Goal: Task Accomplishment & Management: Use online tool/utility

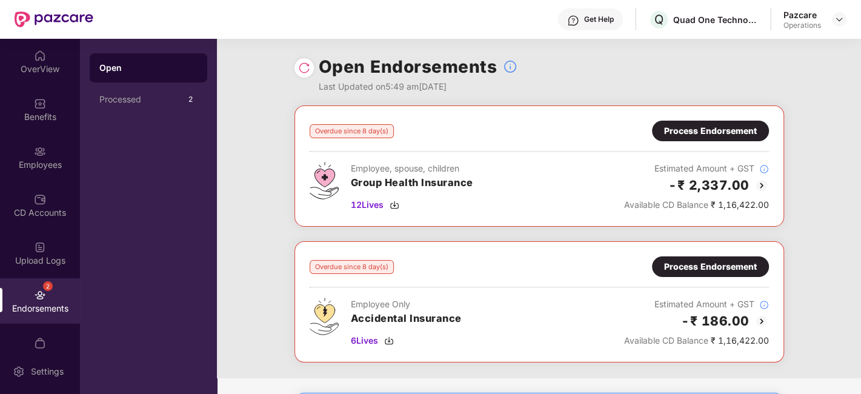
click at [305, 75] on div at bounding box center [303, 67] width 19 height 19
click at [301, 65] on img at bounding box center [304, 68] width 12 height 12
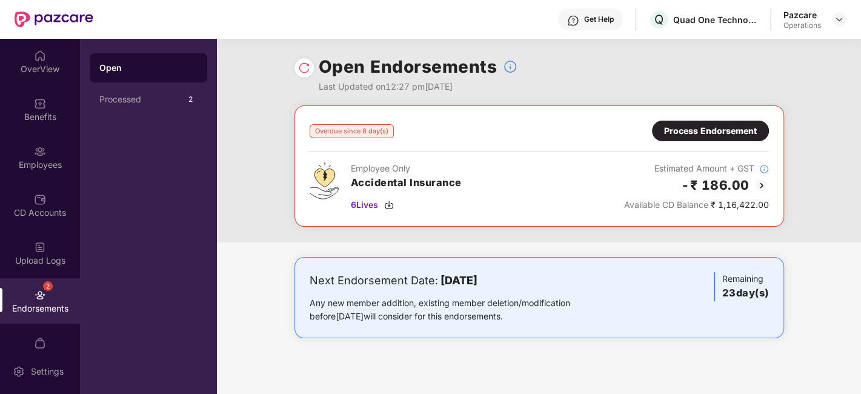
click at [704, 122] on div "Process Endorsement" at bounding box center [710, 131] width 117 height 21
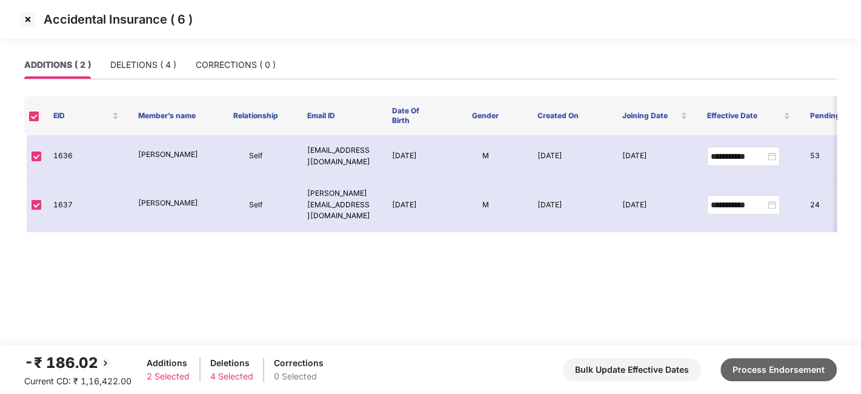
click at [766, 366] on button "Process Endorsement" at bounding box center [778, 369] width 116 height 23
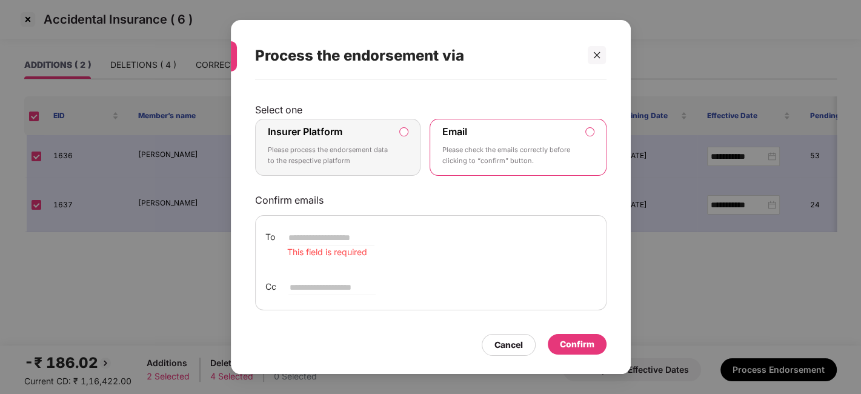
click at [367, 145] on p "Please process the endorsement data to the respective platform" at bounding box center [330, 155] width 124 height 21
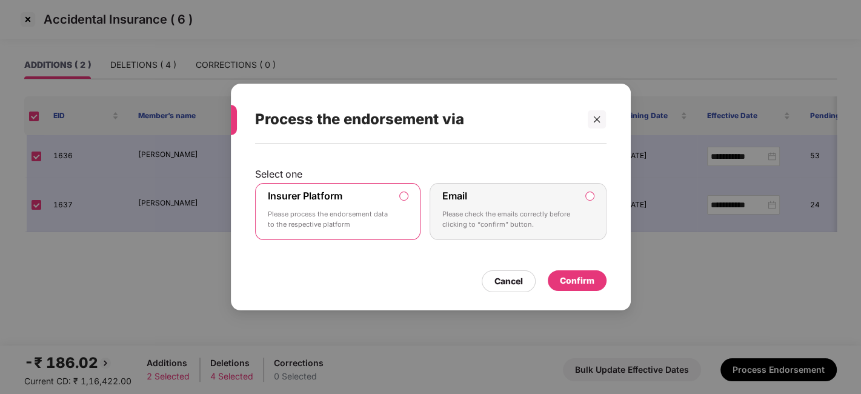
click at [582, 282] on div "Confirm" at bounding box center [577, 280] width 35 height 13
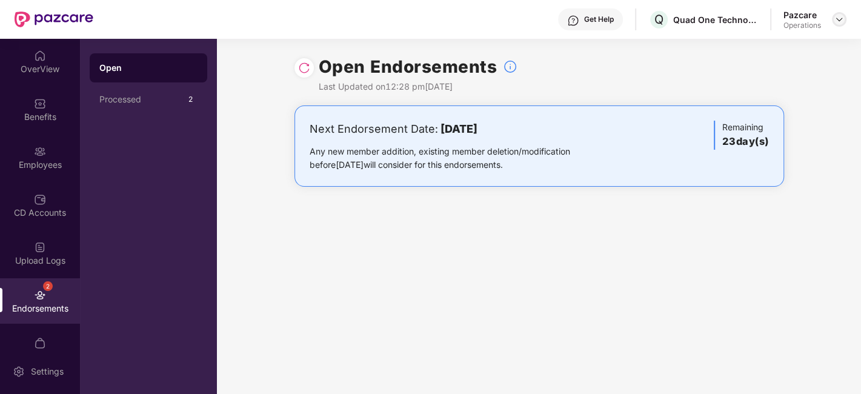
click at [845, 19] on div at bounding box center [839, 19] width 15 height 15
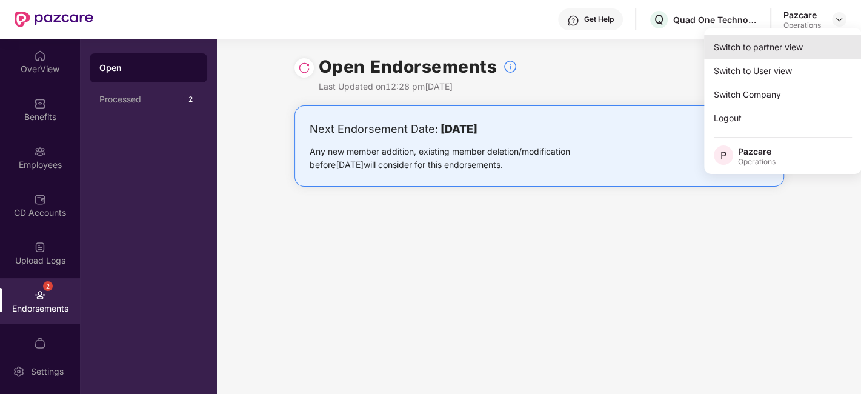
click at [776, 50] on div "Switch to partner view" at bounding box center [783, 47] width 158 height 24
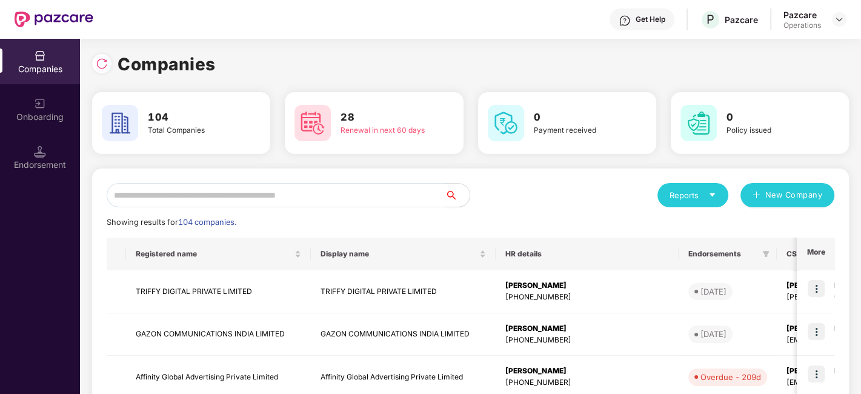
click at [230, 197] on input "text" at bounding box center [276, 195] width 339 height 24
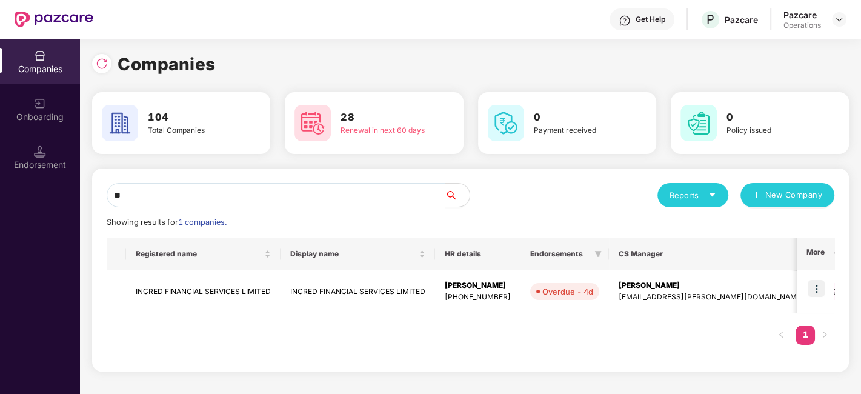
type input "*"
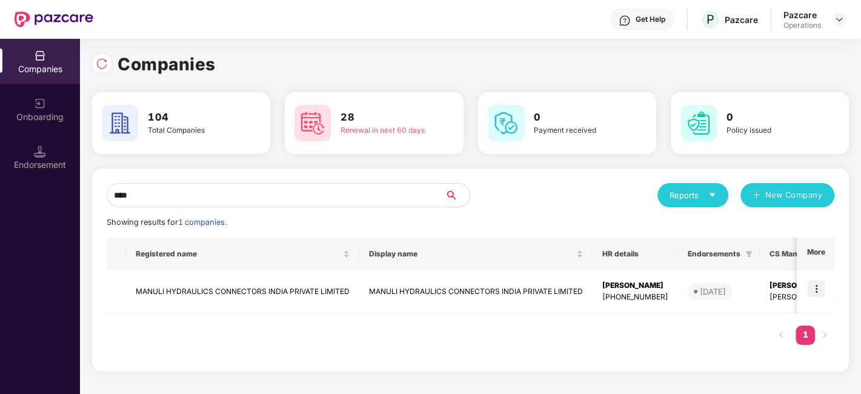
click at [301, 197] on input "****" at bounding box center [276, 195] width 339 height 24
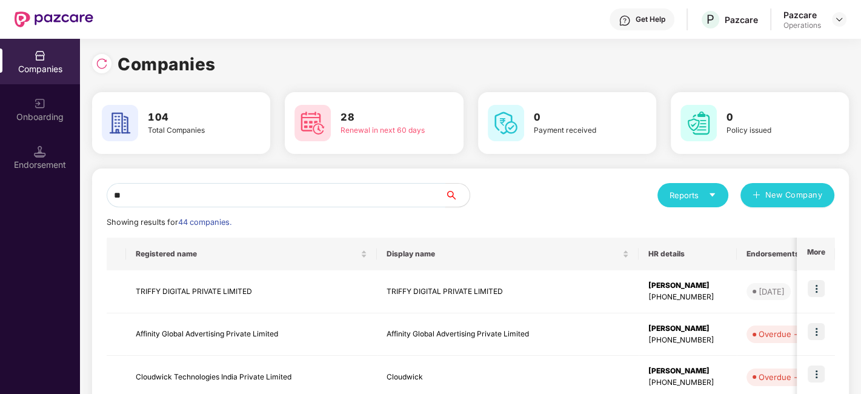
type input "*"
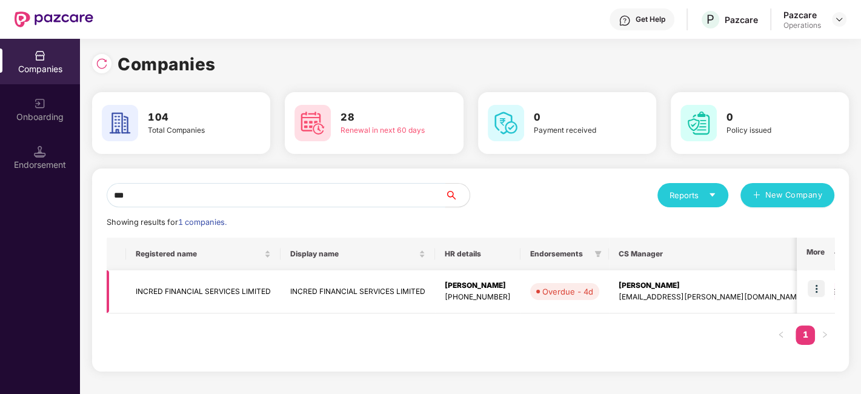
type input "***"
click at [823, 290] on img at bounding box center [816, 288] width 17 height 17
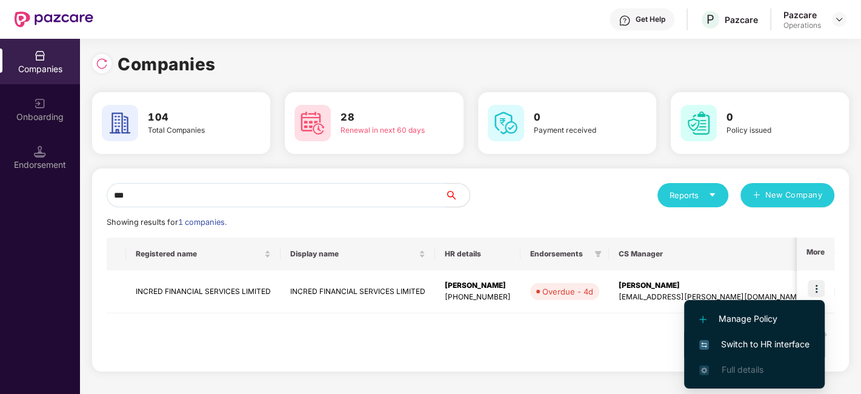
click at [758, 340] on span "Switch to HR interface" at bounding box center [754, 343] width 110 height 13
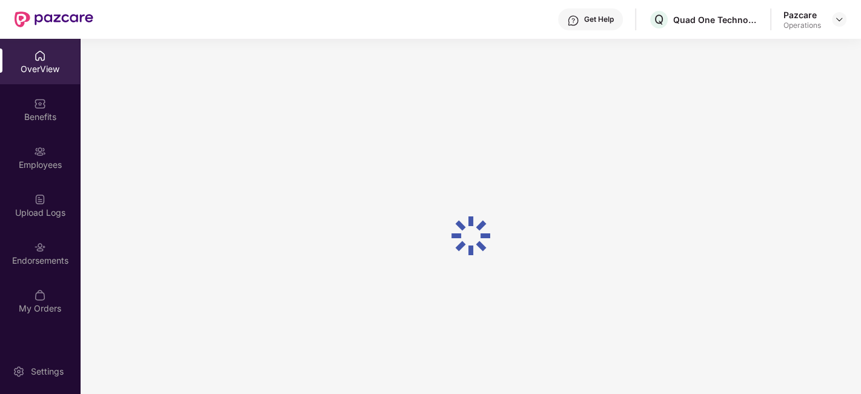
scroll to position [38, 0]
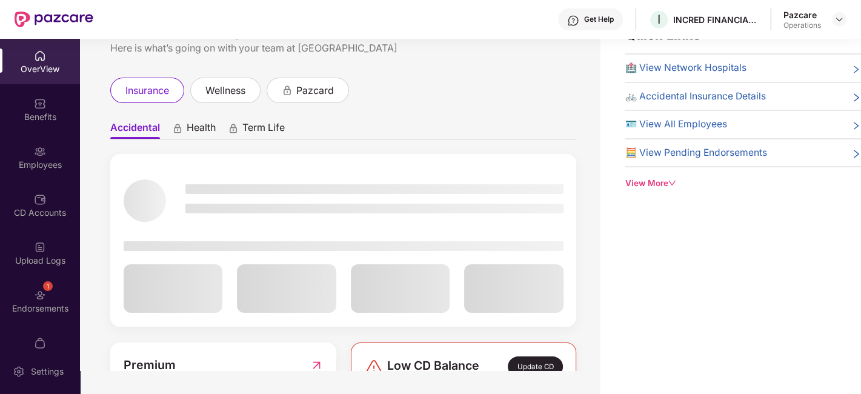
click at [20, 296] on div "1 Endorsements" at bounding box center [40, 300] width 80 height 45
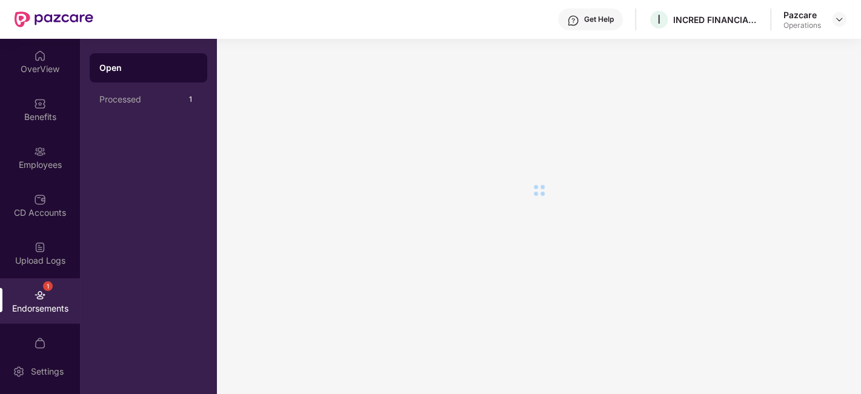
scroll to position [0, 0]
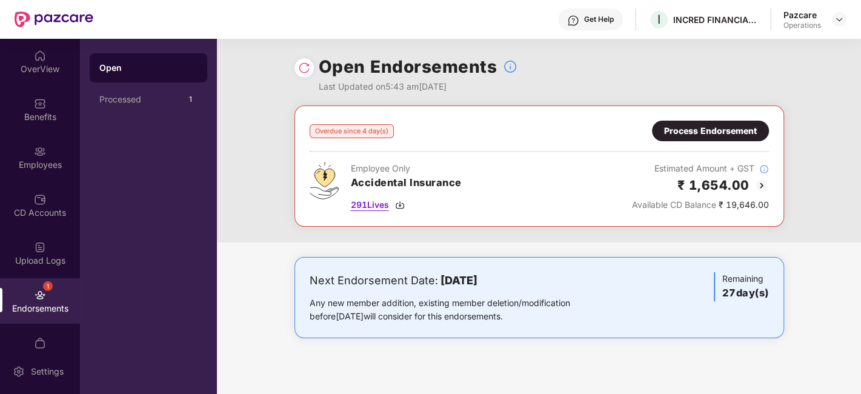
click at [374, 203] on span "291 Lives" at bounding box center [370, 204] width 38 height 13
click at [699, 132] on div "Process Endorsement" at bounding box center [710, 130] width 93 height 13
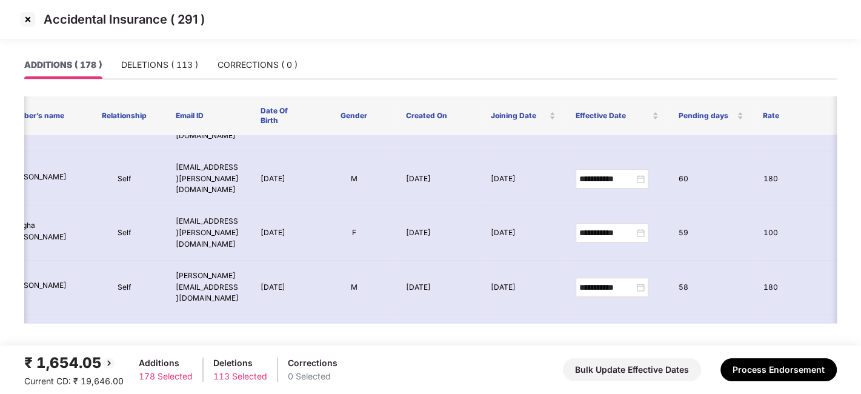
scroll to position [7458, 131]
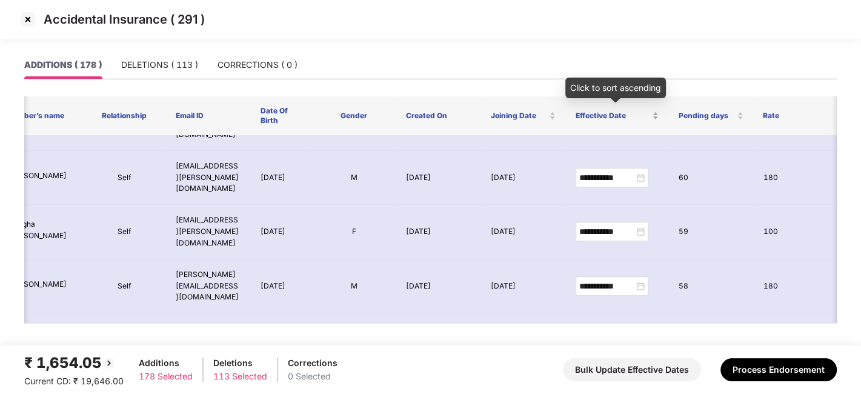
click at [656, 113] on div "Effective Date" at bounding box center [617, 116] width 84 height 12
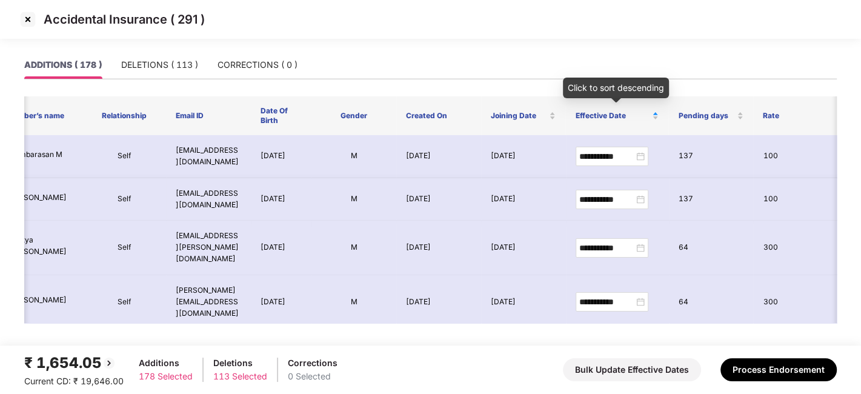
scroll to position [0, 131]
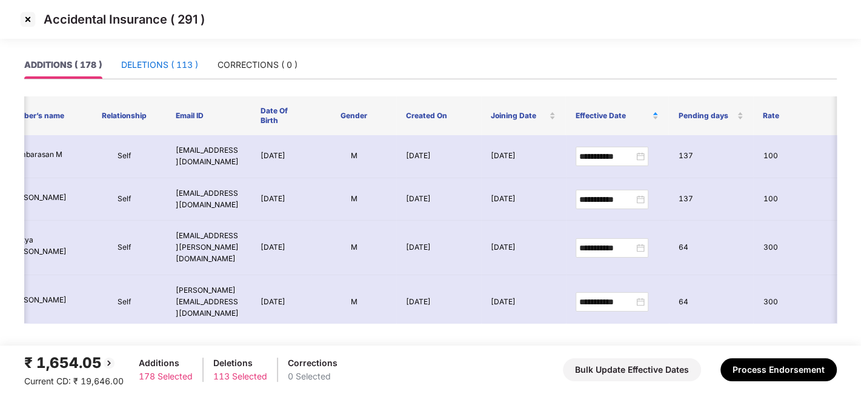
click at [145, 61] on div "DELETIONS ( 113 )" at bounding box center [159, 64] width 77 height 13
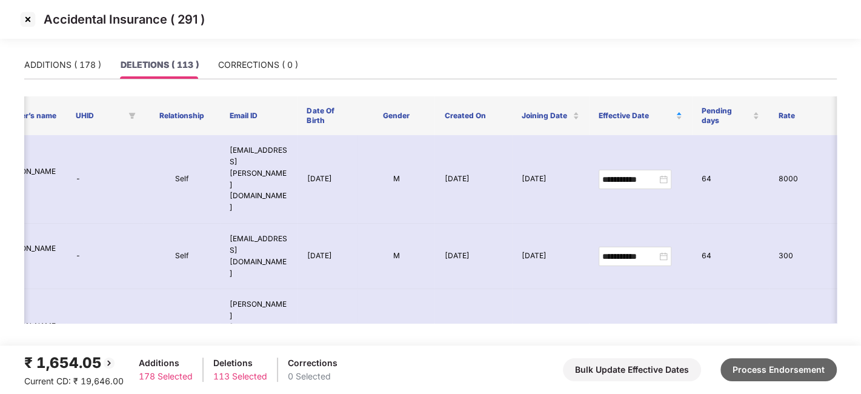
scroll to position [0, 0]
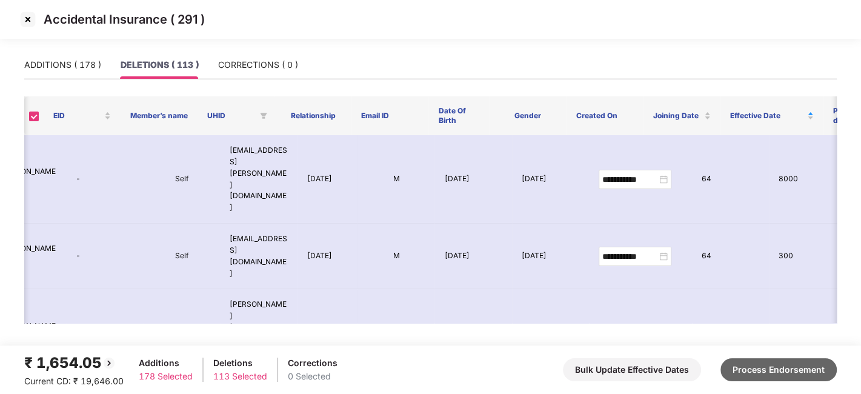
click at [793, 370] on button "Process Endorsement" at bounding box center [778, 369] width 116 height 23
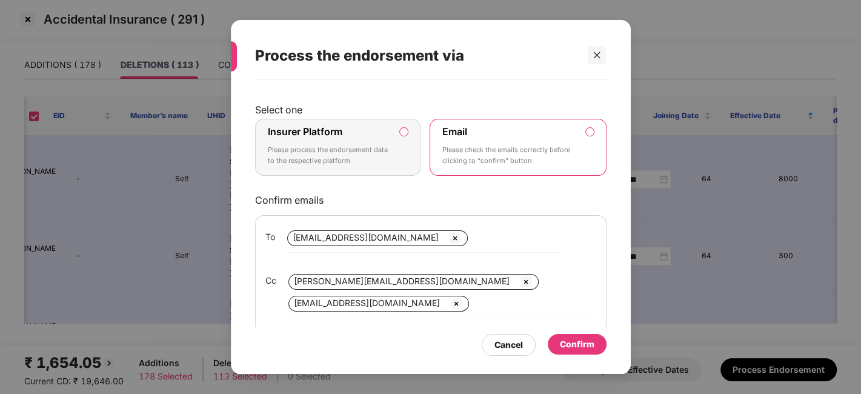
click at [336, 145] on p "Please process the endorsement data to the respective platform" at bounding box center [330, 155] width 124 height 21
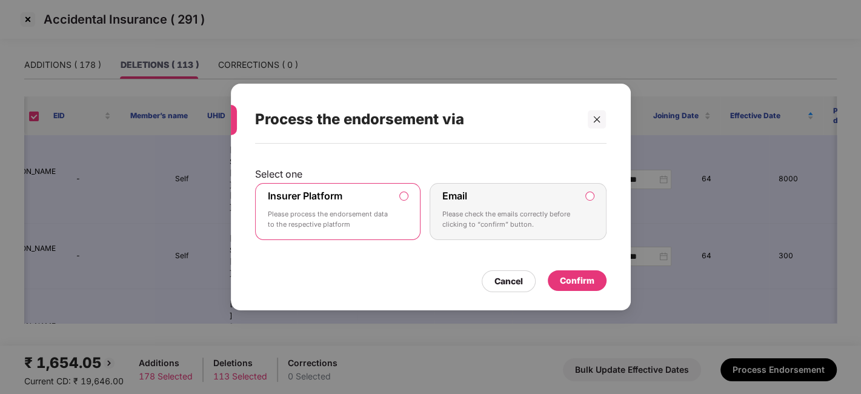
click at [576, 279] on div "Confirm" at bounding box center [577, 280] width 35 height 13
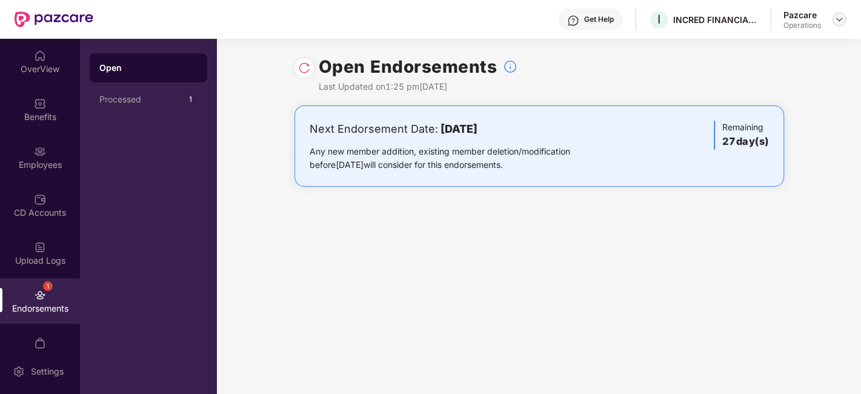
click at [839, 20] on img at bounding box center [839, 20] width 10 height 10
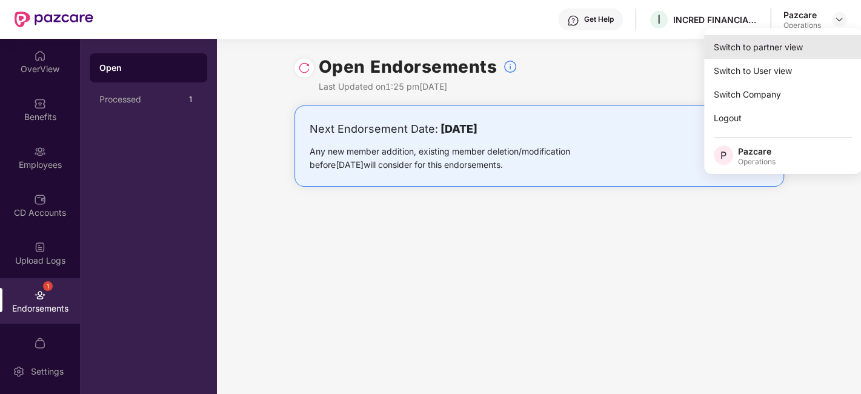
click at [750, 51] on div "Switch to partner view" at bounding box center [783, 47] width 158 height 24
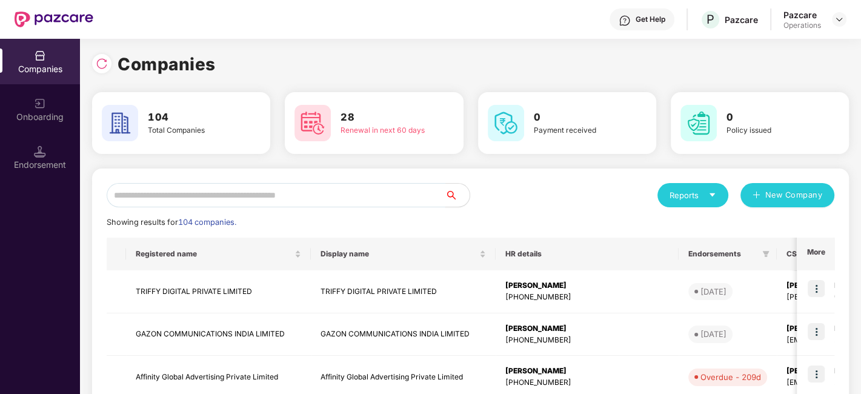
click at [376, 193] on input "text" at bounding box center [276, 195] width 339 height 24
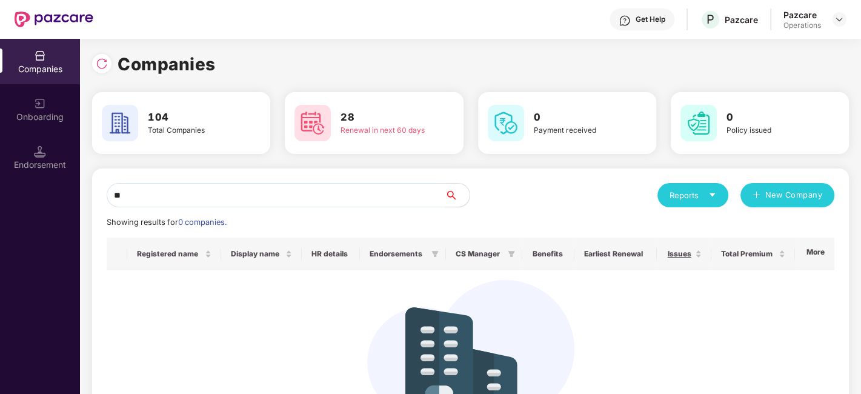
type input "*"
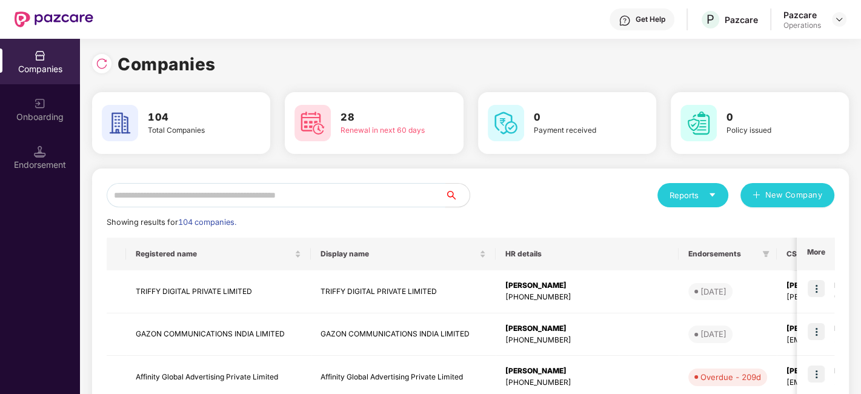
click at [265, 191] on input "text" at bounding box center [276, 195] width 339 height 24
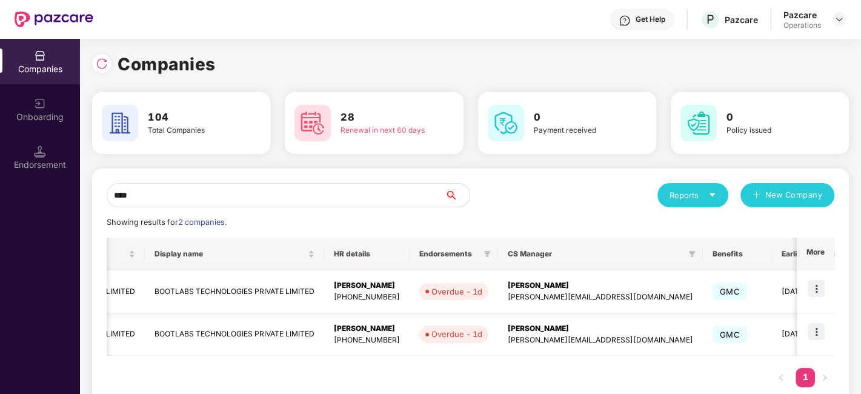
scroll to position [0, 174]
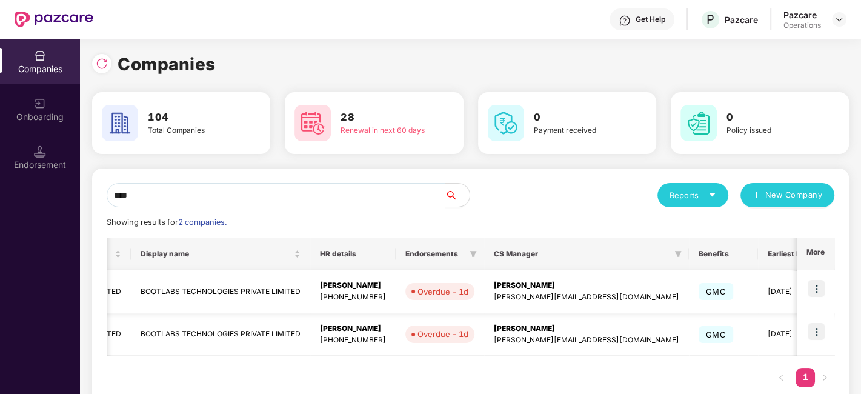
type input "****"
click at [816, 284] on img at bounding box center [816, 288] width 17 height 17
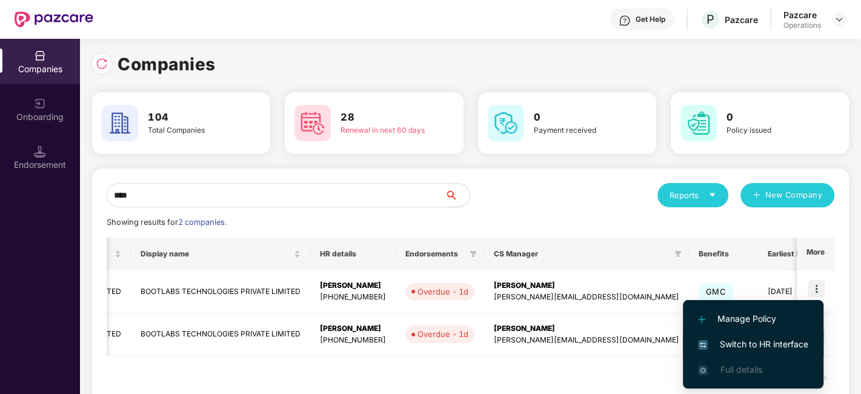
click at [733, 342] on span "Switch to HR interface" at bounding box center [753, 343] width 110 height 13
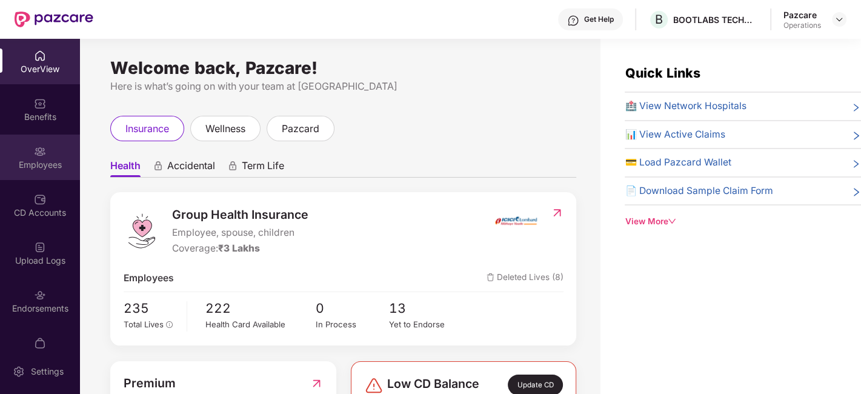
click at [19, 144] on div "Employees" at bounding box center [40, 157] width 80 height 45
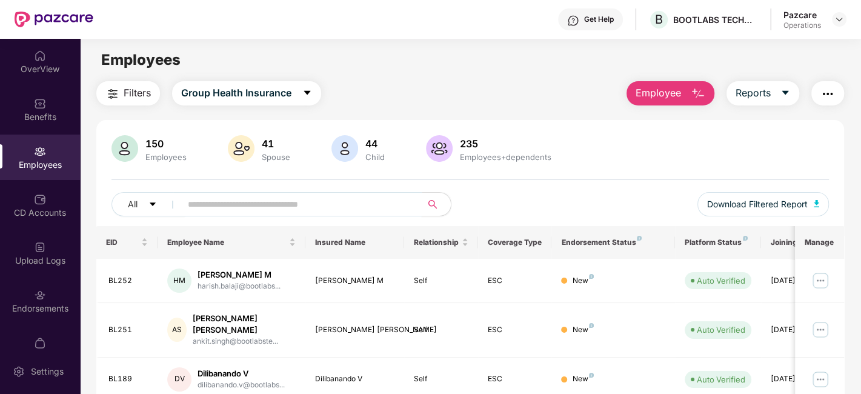
click at [291, 207] on input "text" at bounding box center [297, 204] width 218 height 18
paste input "*****"
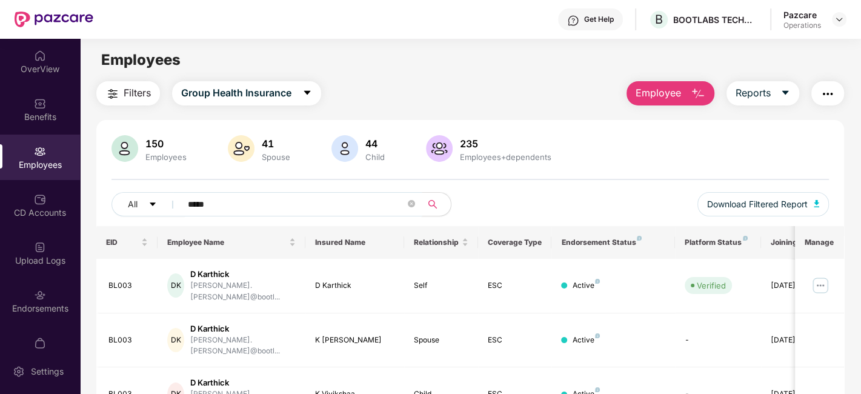
scroll to position [84, 0]
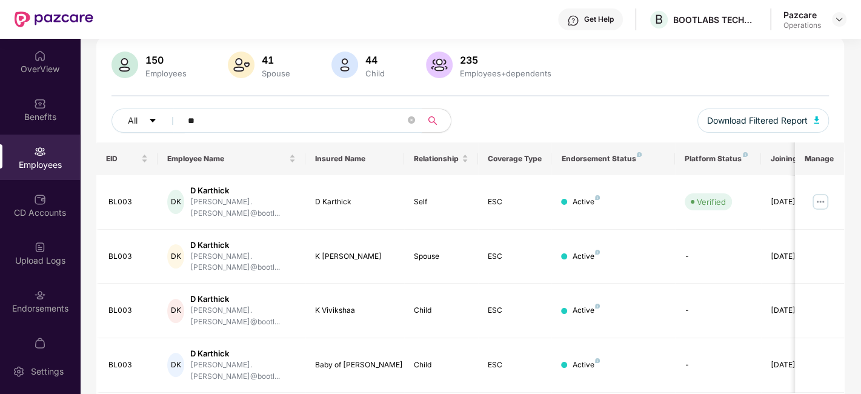
type input "*"
paste input "*****"
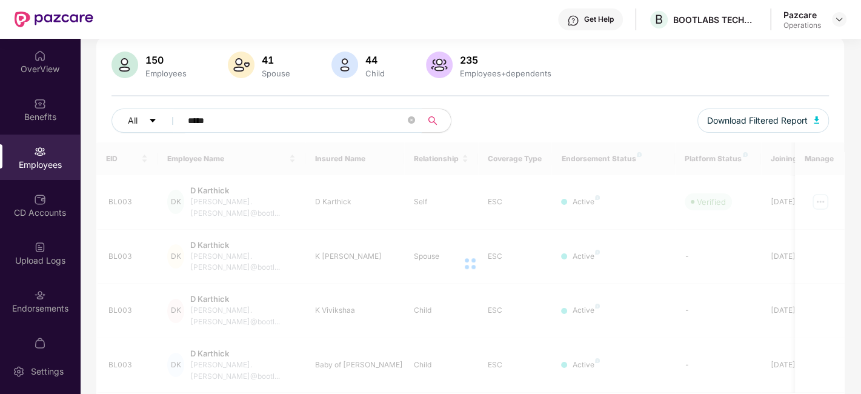
scroll to position [38, 0]
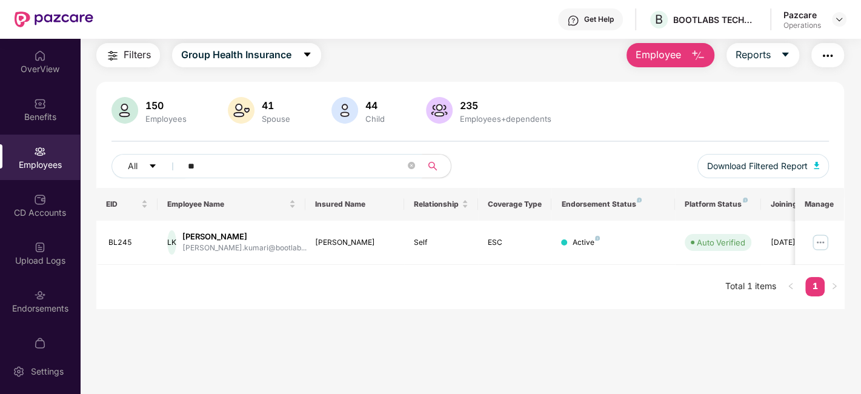
type input "*"
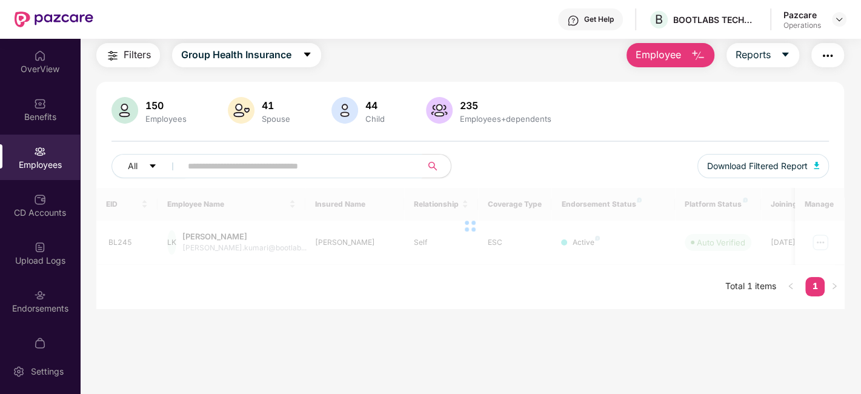
paste input "*****"
type input "*****"
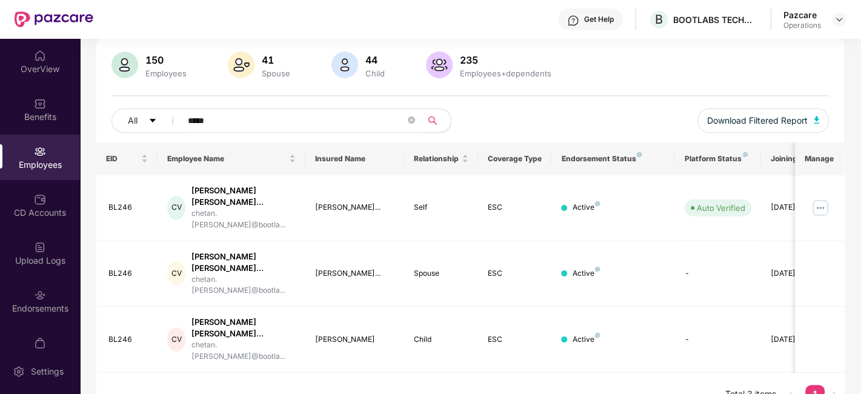
scroll to position [70, 0]
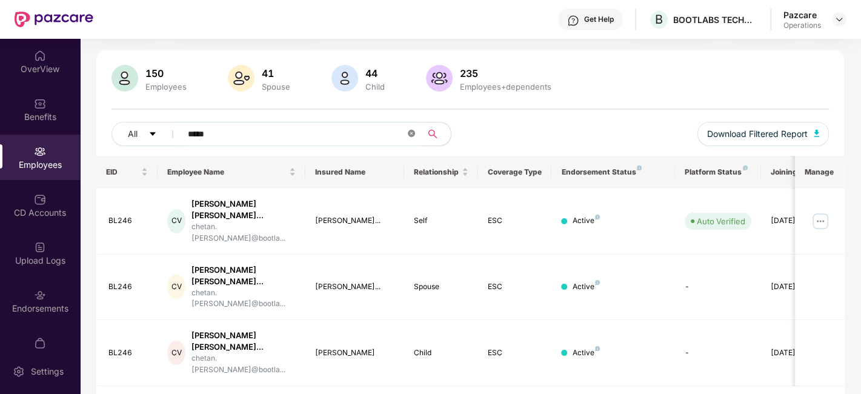
click at [410, 128] on span at bounding box center [411, 134] width 7 height 12
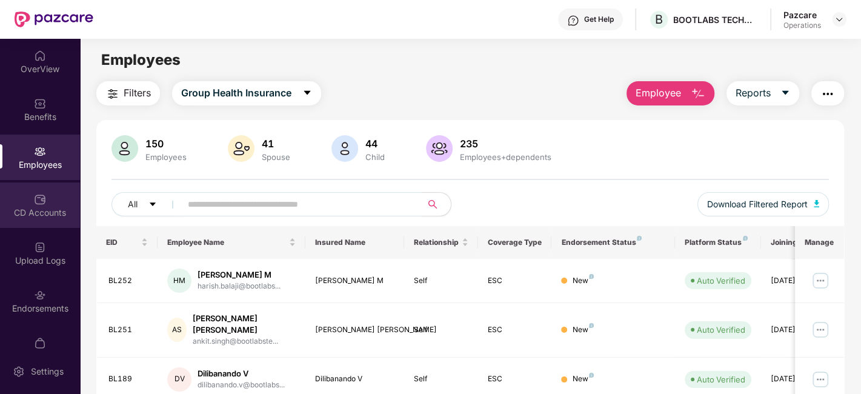
scroll to position [73, 0]
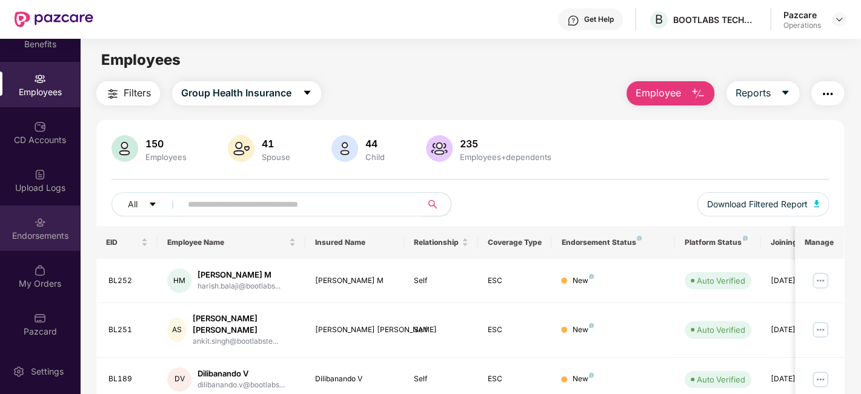
click at [29, 222] on div "Endorsements" at bounding box center [40, 227] width 80 height 45
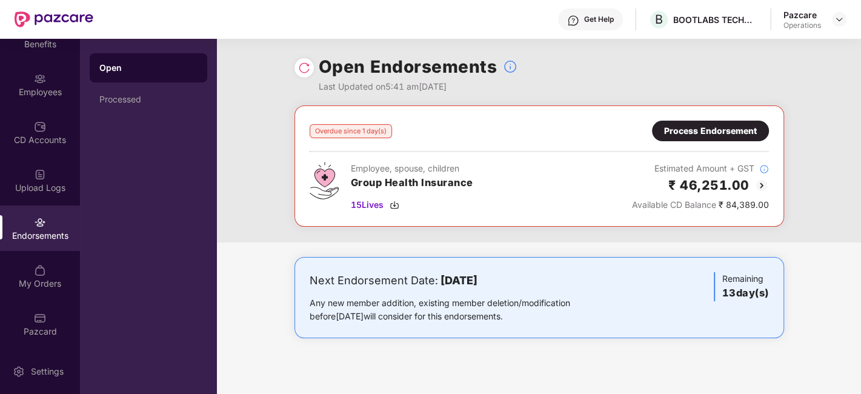
click at [694, 138] on div "Process Endorsement" at bounding box center [710, 131] width 117 height 21
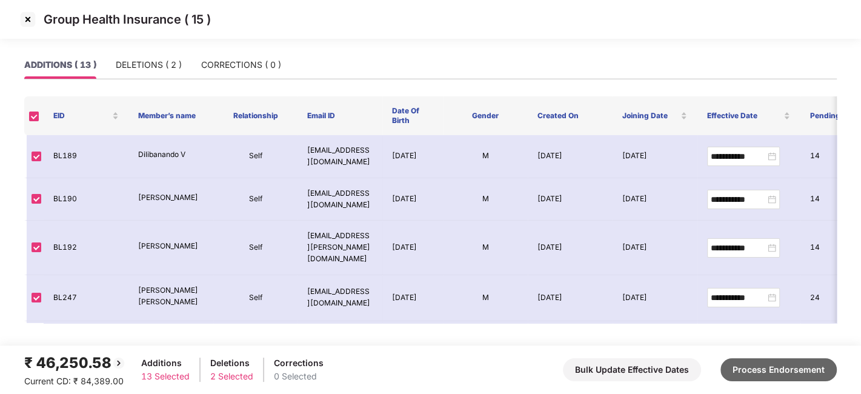
click at [751, 364] on button "Process Endorsement" at bounding box center [778, 369] width 116 height 23
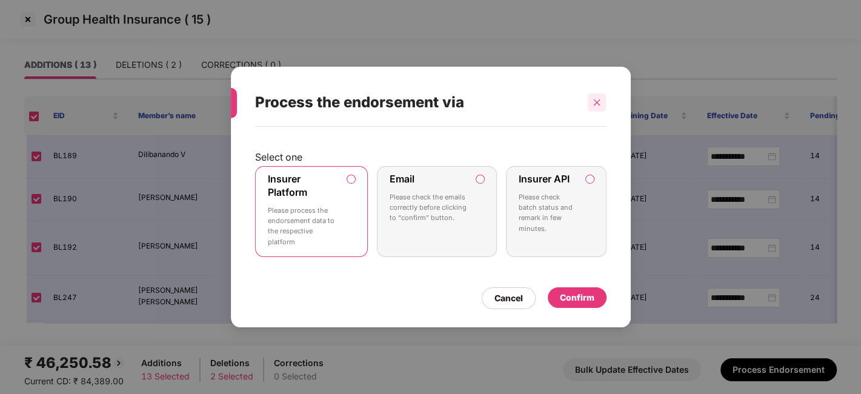
click at [600, 101] on icon "close" at bounding box center [597, 102] width 8 height 8
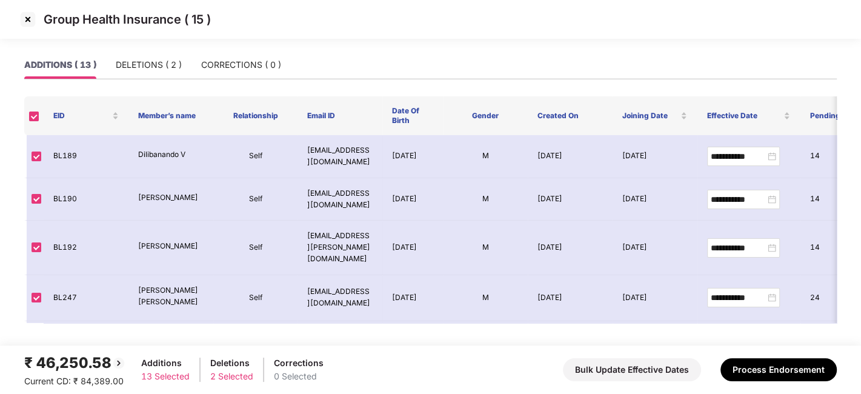
click at [25, 20] on img at bounding box center [27, 19] width 19 height 19
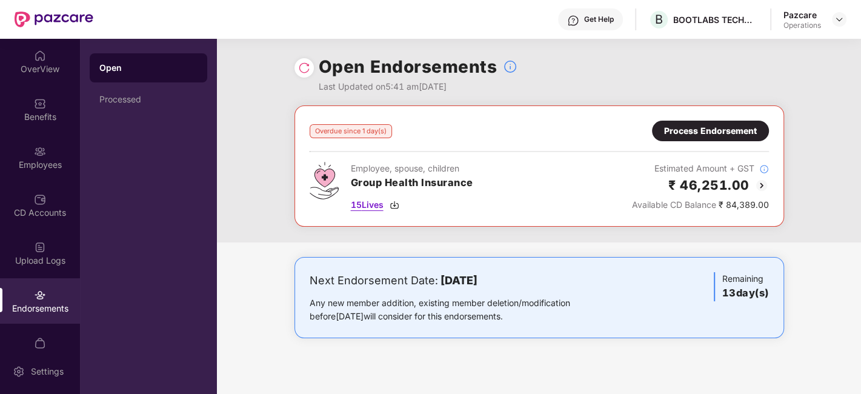
click at [370, 207] on span "15 Lives" at bounding box center [367, 204] width 33 height 13
click at [696, 133] on div "Process Endorsement" at bounding box center [710, 130] width 93 height 13
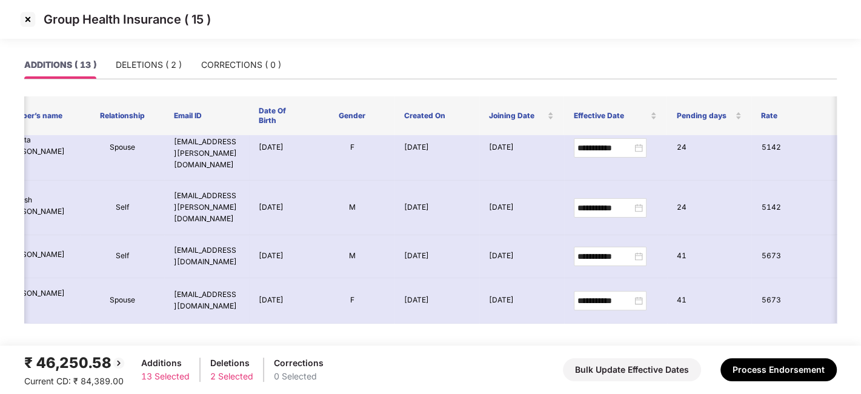
scroll to position [384, 133]
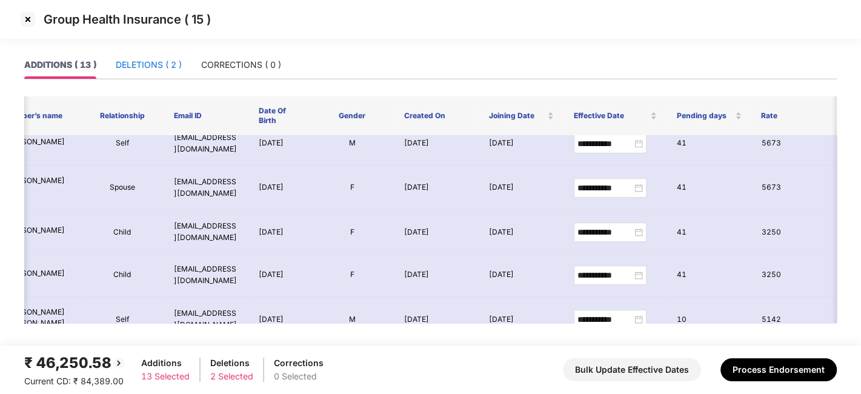
click at [146, 68] on div "DELETIONS ( 2 )" at bounding box center [149, 64] width 66 height 13
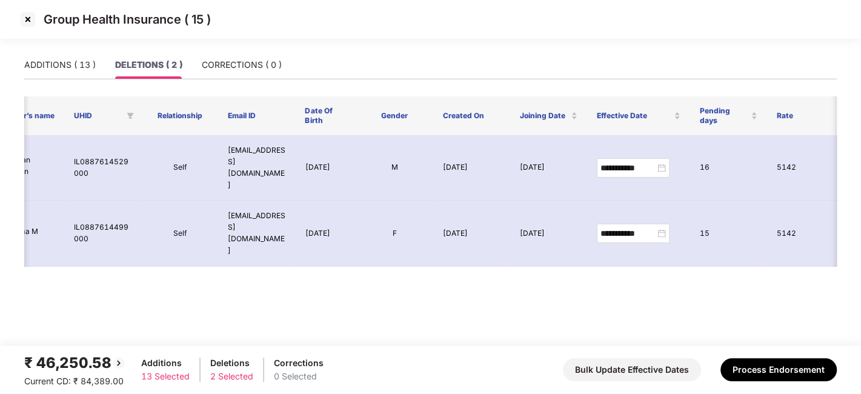
scroll to position [0, 133]
click at [28, 21] on img at bounding box center [27, 19] width 19 height 19
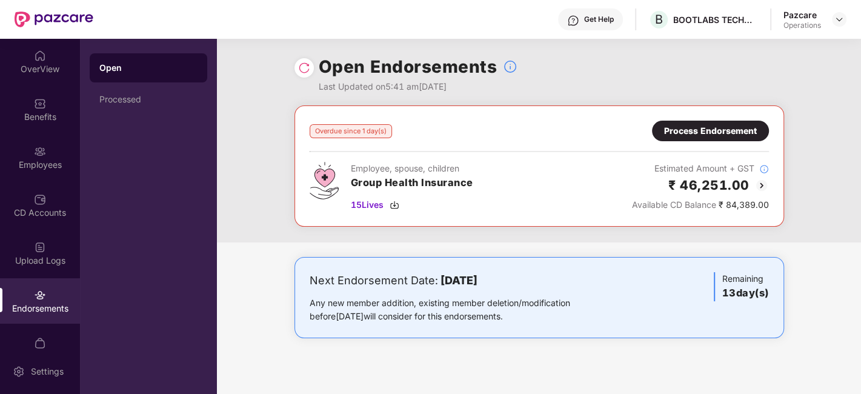
click at [693, 132] on div "Process Endorsement" at bounding box center [710, 130] width 93 height 13
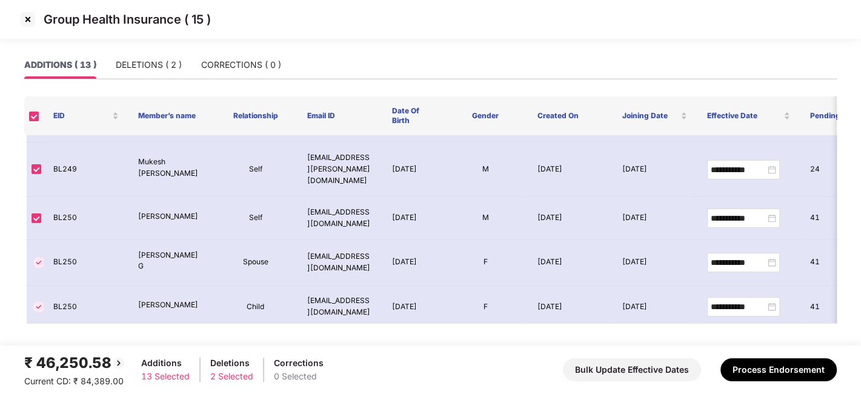
scroll to position [384, 0]
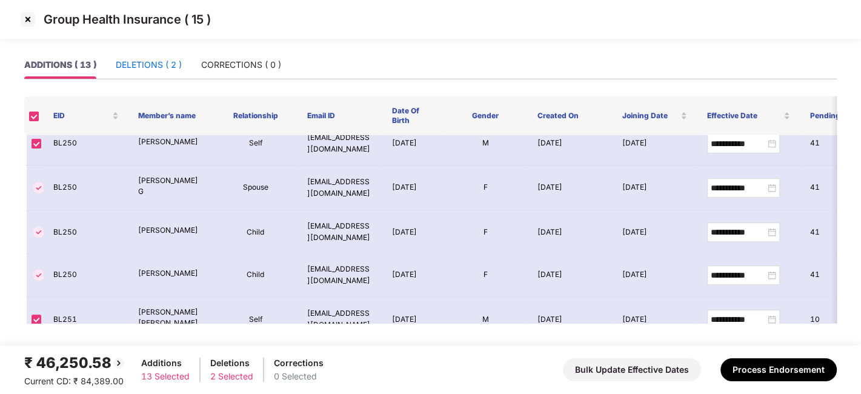
click at [159, 64] on div "DELETIONS ( 2 )" at bounding box center [149, 64] width 66 height 13
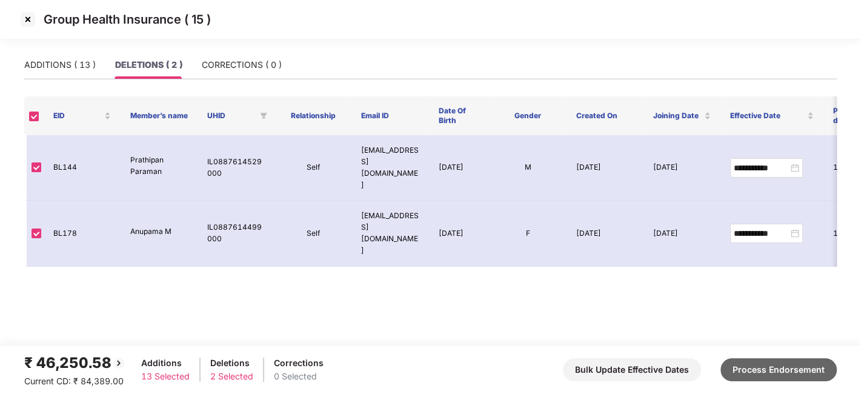
click at [767, 370] on button "Process Endorsement" at bounding box center [778, 369] width 116 height 23
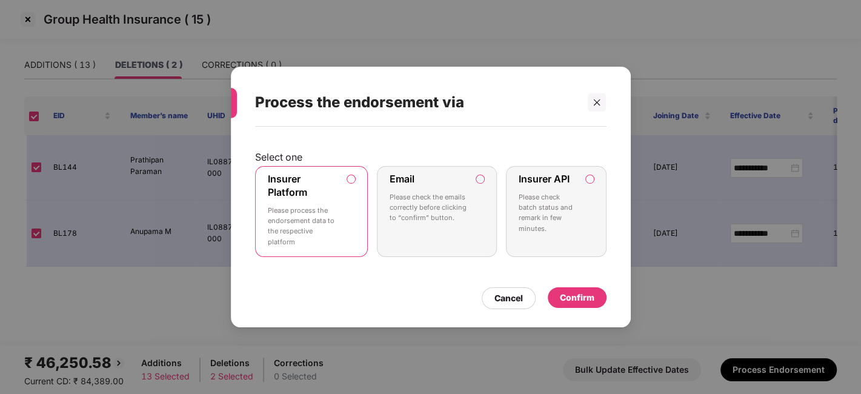
click at [556, 195] on p "Please check batch status and remark in few minutes." at bounding box center [548, 213] width 58 height 42
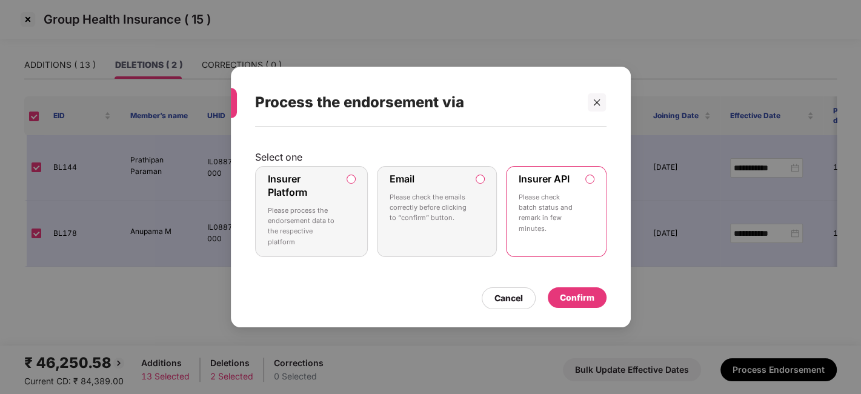
click at [589, 296] on div "Confirm" at bounding box center [577, 297] width 35 height 13
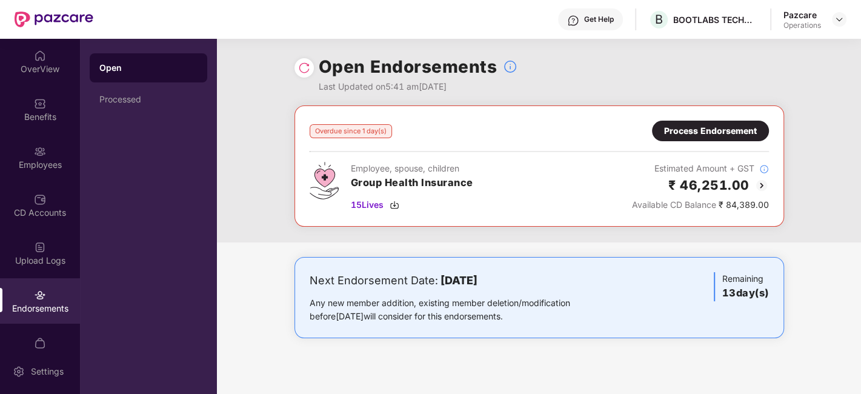
click at [300, 65] on img at bounding box center [304, 68] width 12 height 12
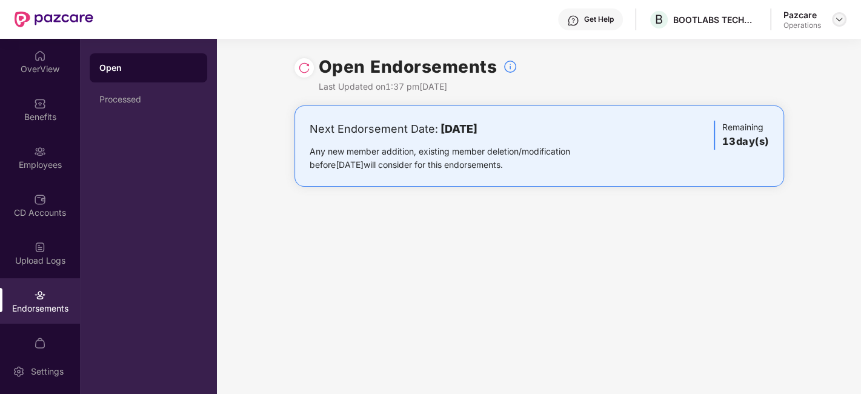
click at [836, 20] on img at bounding box center [839, 20] width 10 height 10
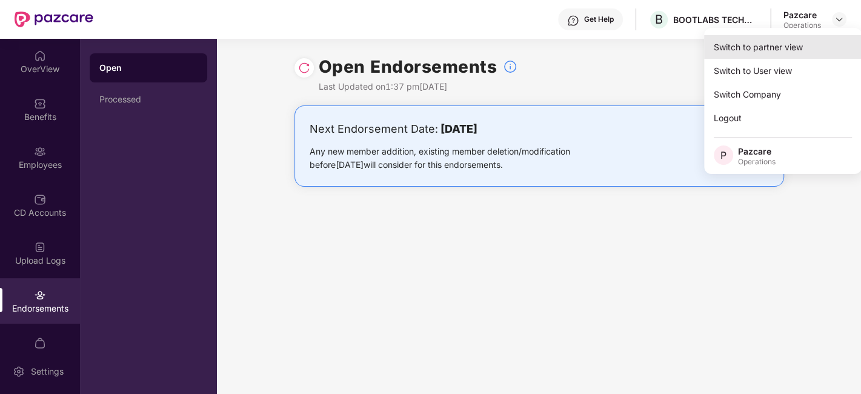
click at [768, 48] on div "Switch to partner view" at bounding box center [783, 47] width 158 height 24
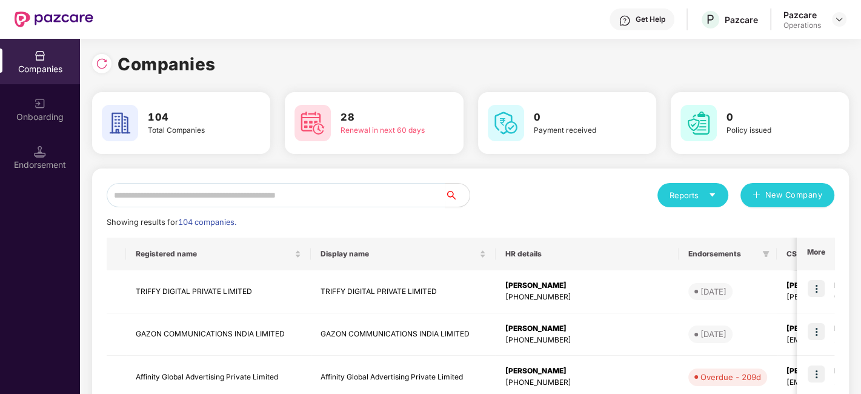
click at [331, 198] on input "text" at bounding box center [276, 195] width 339 height 24
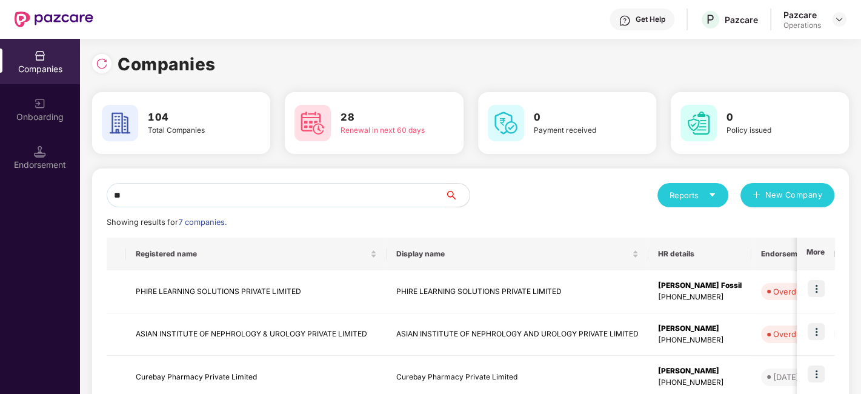
type input "*"
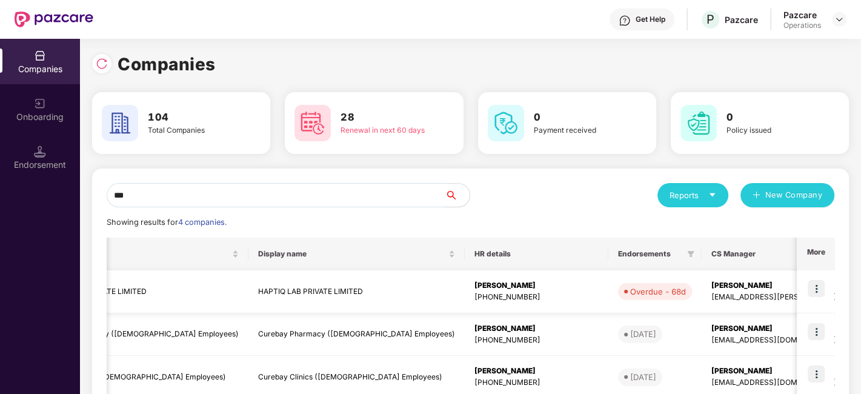
scroll to position [0, 91]
type input "*"
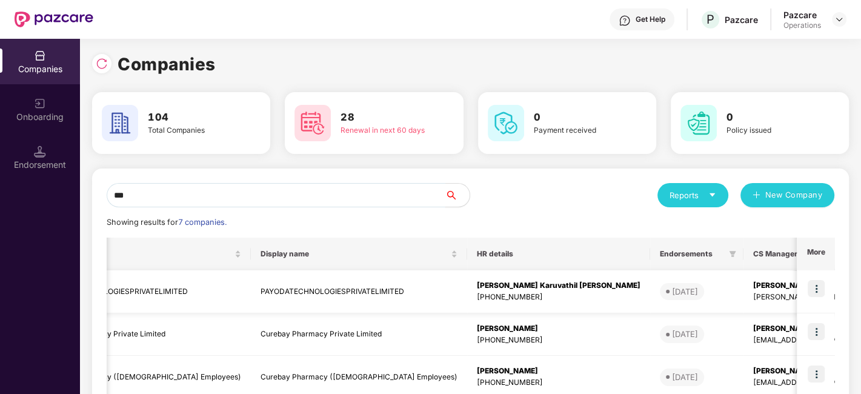
scroll to position [0, 0]
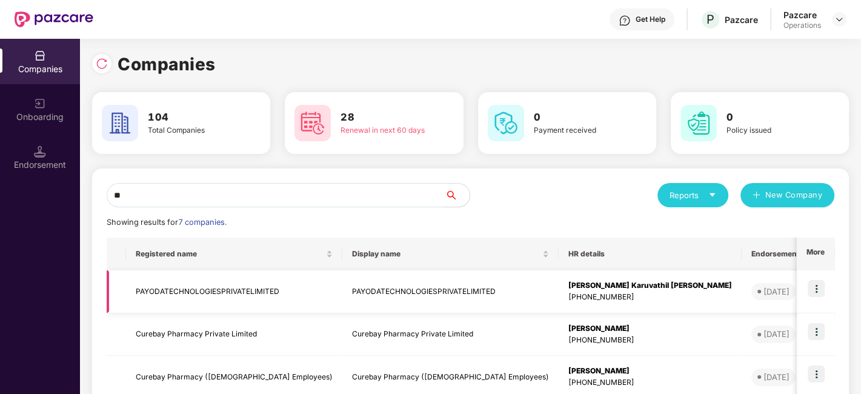
type input "*"
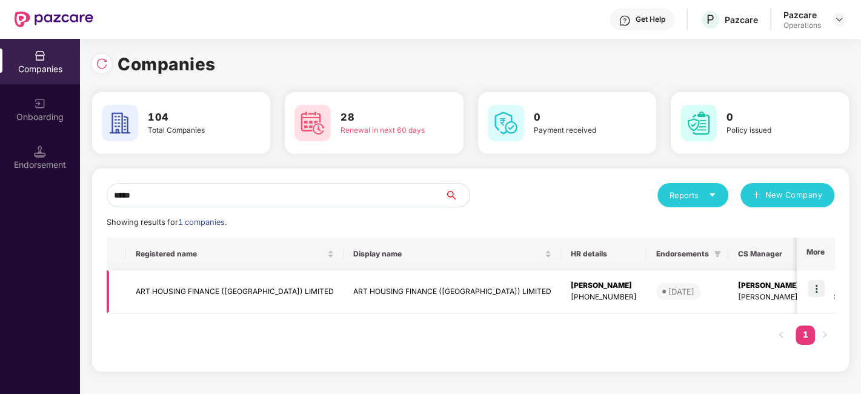
type input "*****"
